Goal: Information Seeking & Learning: Check status

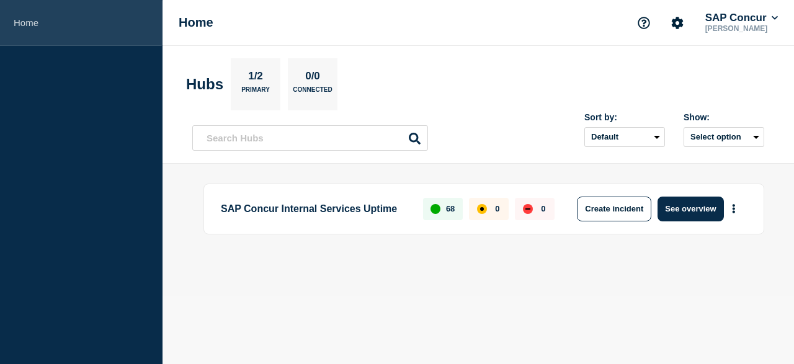
click at [29, 17] on link "Home" at bounding box center [81, 23] width 163 height 46
click at [32, 23] on link "Home" at bounding box center [81, 23] width 163 height 46
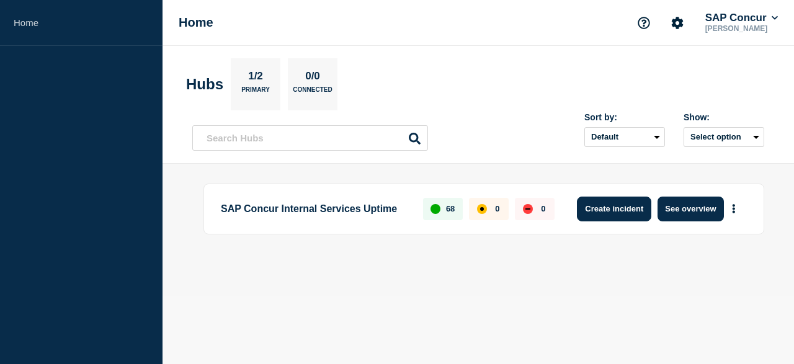
click at [620, 209] on button "Create incident" at bounding box center [614, 209] width 74 height 25
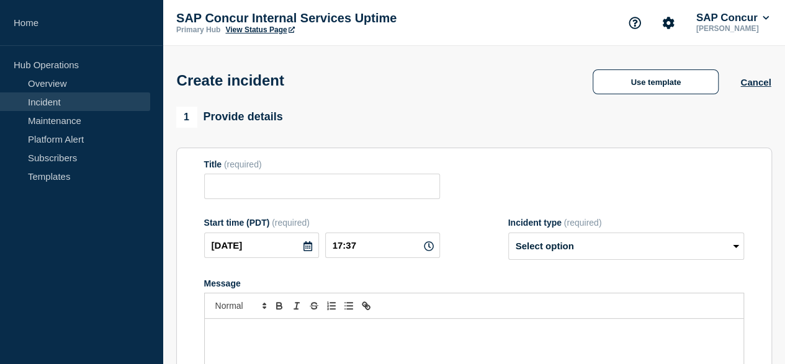
click at [37, 100] on link "Incident" at bounding box center [75, 101] width 150 height 19
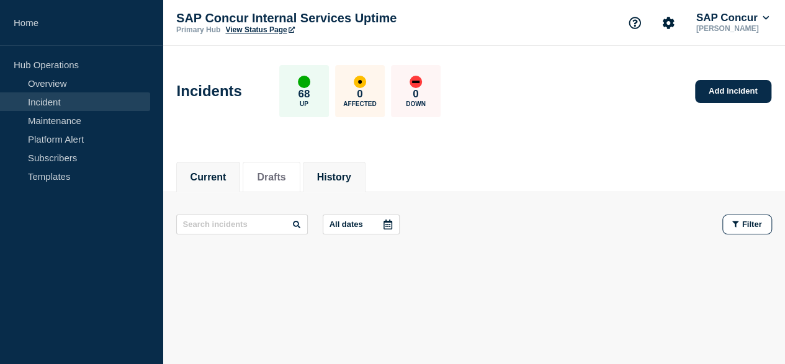
click at [347, 184] on li "History" at bounding box center [334, 177] width 63 height 30
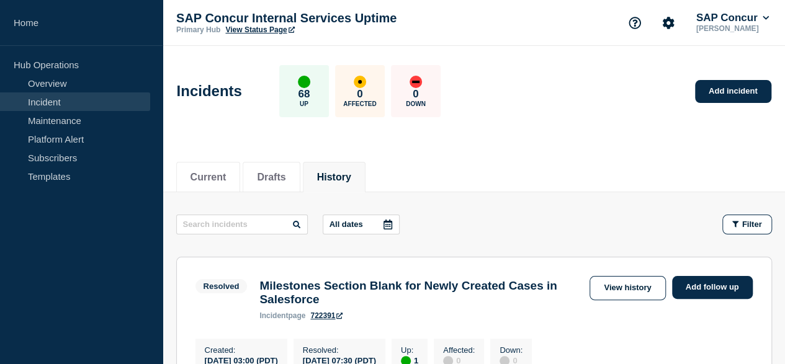
scroll to position [124, 0]
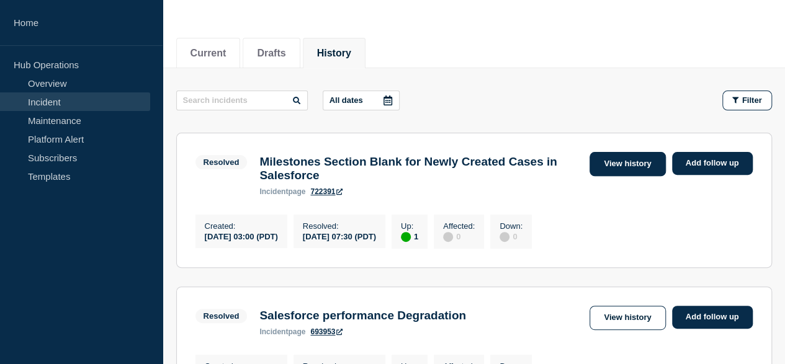
click at [602, 159] on link "View history" at bounding box center [627, 164] width 76 height 24
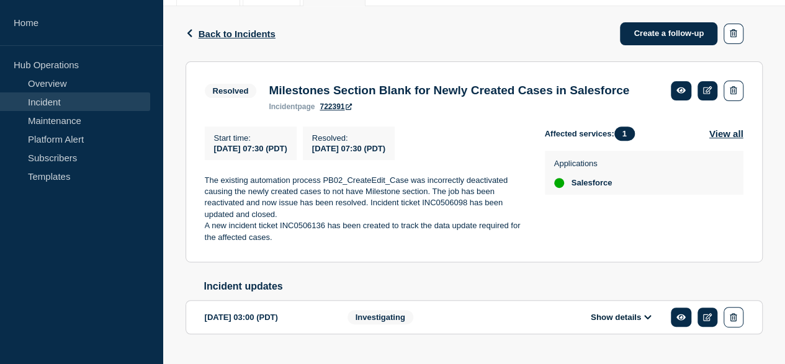
scroll to position [237, 0]
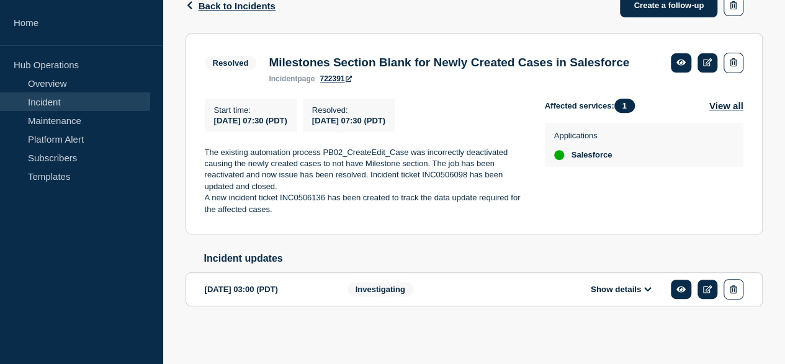
click at [647, 291] on icon at bounding box center [647, 289] width 7 height 8
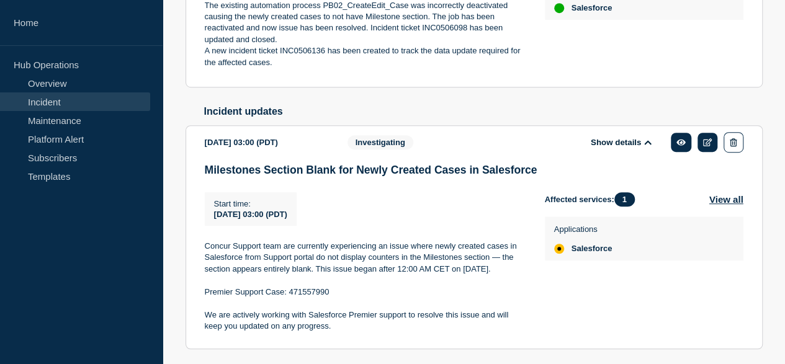
scroll to position [439, 0]
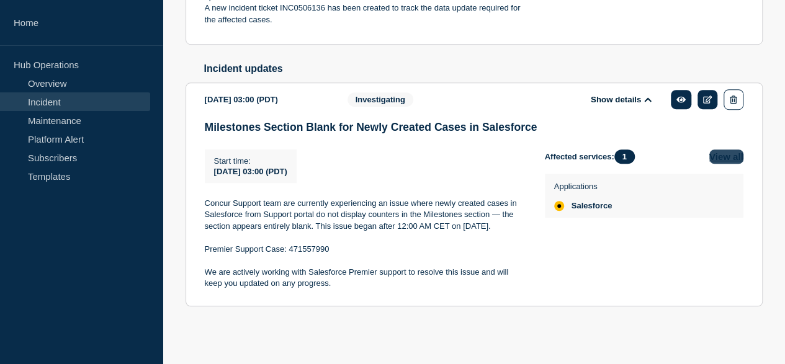
click at [722, 150] on button "View all" at bounding box center [726, 157] width 34 height 14
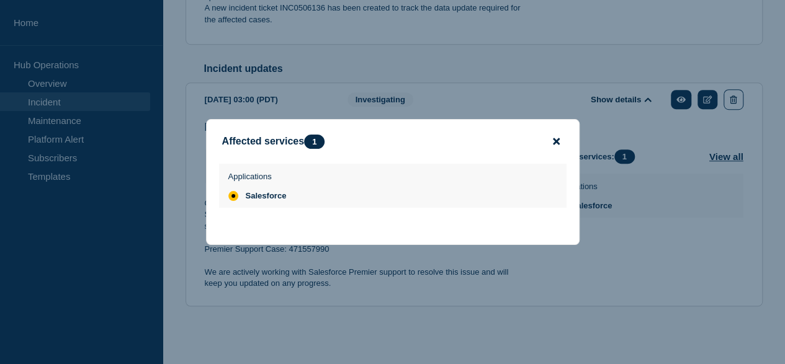
click at [553, 140] on icon "close button" at bounding box center [556, 141] width 7 height 10
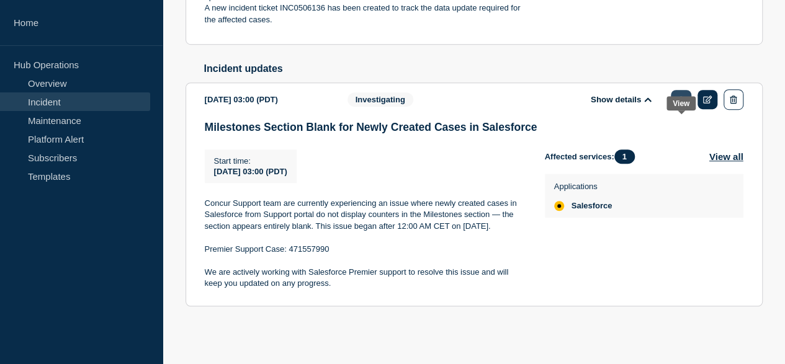
click at [676, 90] on link at bounding box center [681, 99] width 20 height 19
